Goal: Book appointment/travel/reservation

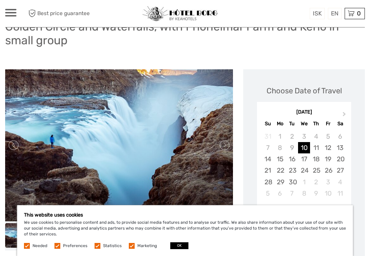
scroll to position [72, 0]
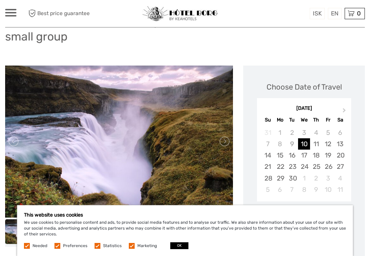
click at [181, 249] on button "OK" at bounding box center [179, 245] width 18 height 7
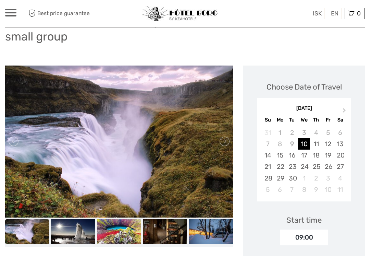
click at [280, 154] on div "15" at bounding box center [280, 155] width 12 height 11
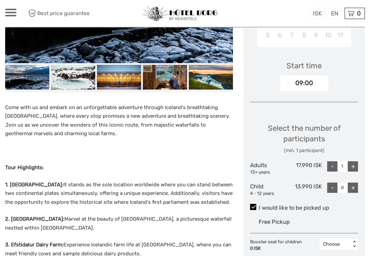
scroll to position [226, 0]
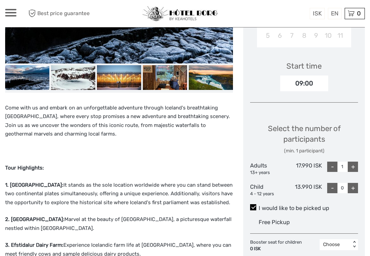
click at [324, 80] on div "09:00" at bounding box center [305, 83] width 48 height 16
click at [320, 79] on div "09:00" at bounding box center [305, 83] width 48 height 16
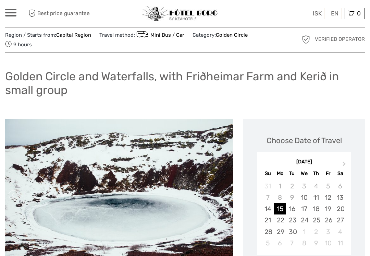
scroll to position [8, 0]
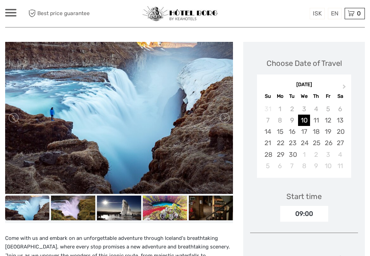
scroll to position [96, 0]
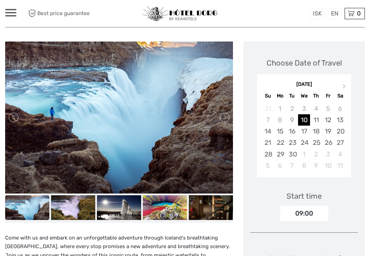
click at [281, 132] on div "15" at bounding box center [280, 131] width 12 height 11
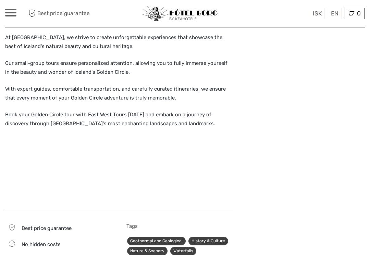
scroll to position [663, 0]
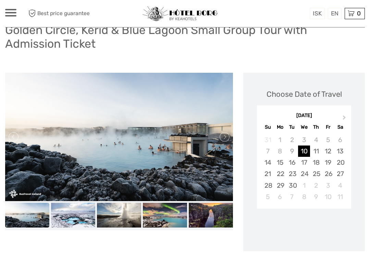
click at [282, 161] on div "15" at bounding box center [280, 162] width 12 height 11
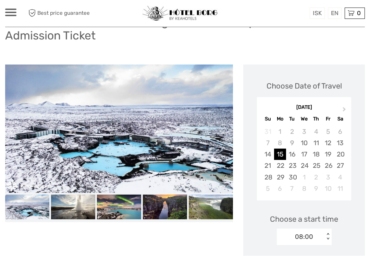
scroll to position [73, 0]
